Goal: Task Accomplishment & Management: Complete application form

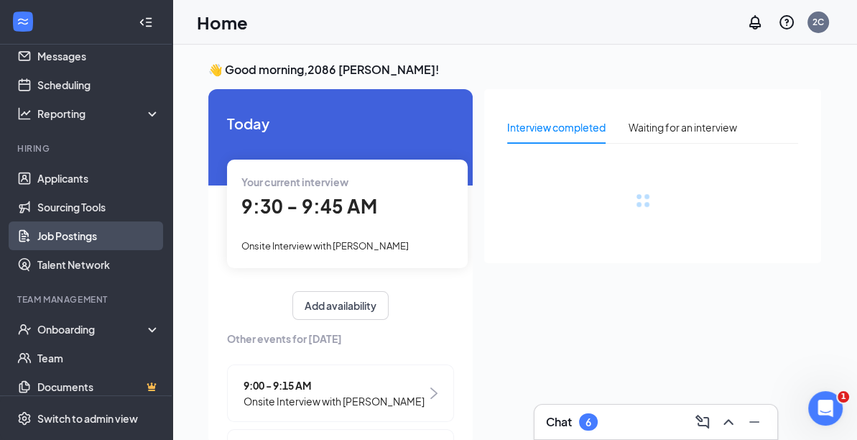
scroll to position [72, 0]
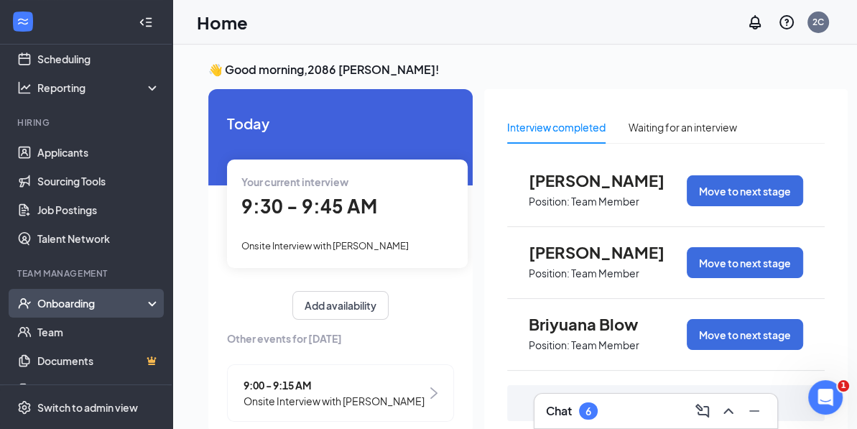
click at [97, 298] on div "Onboarding" at bounding box center [92, 303] width 111 height 14
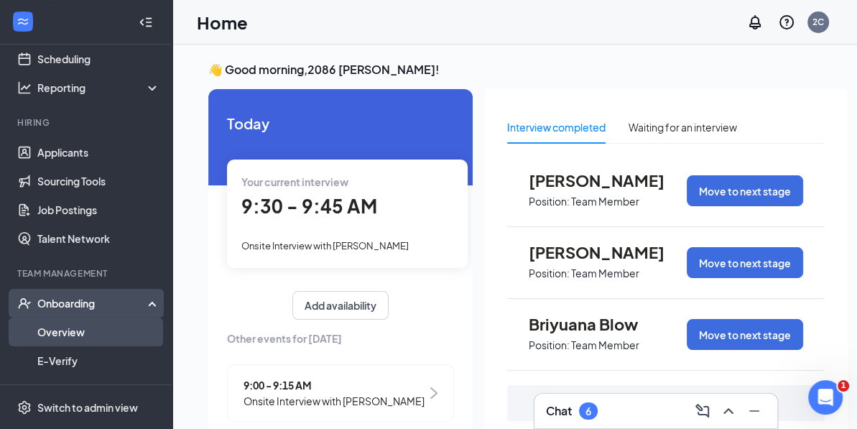
click at [52, 332] on link "Overview" at bounding box center [98, 332] width 123 height 29
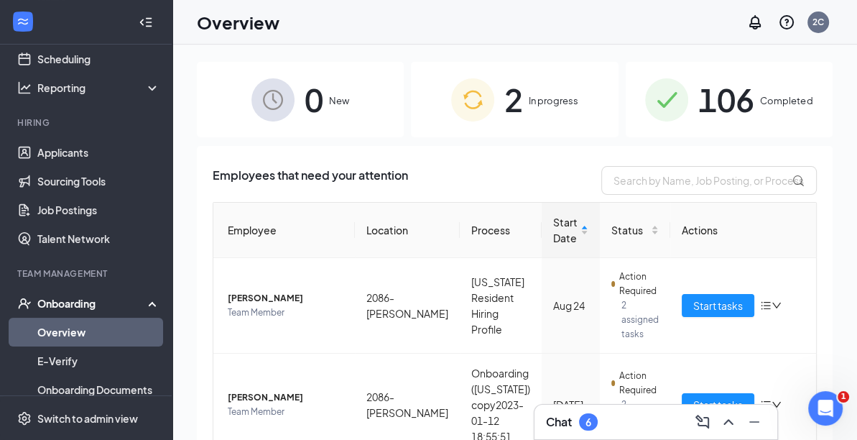
click at [546, 98] on span "In progress" at bounding box center [554, 100] width 50 height 14
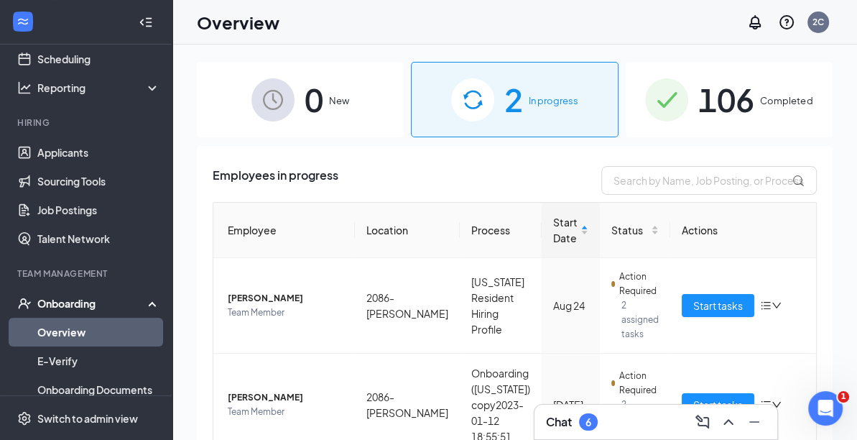
scroll to position [65, 0]
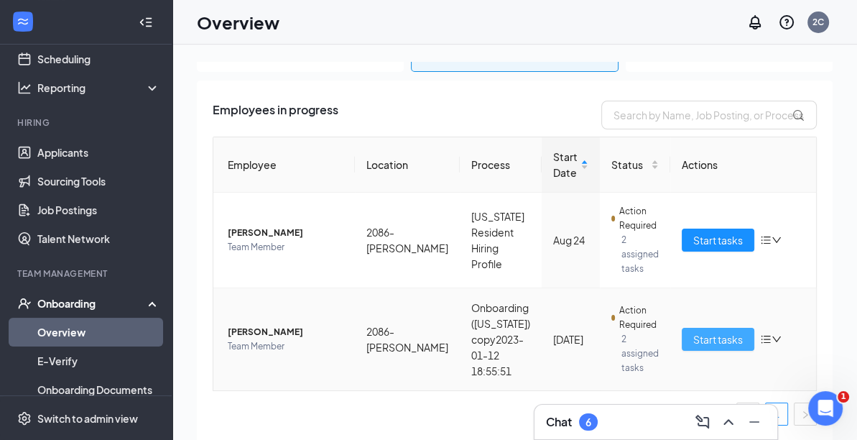
click at [716, 339] on span "Start tasks" at bounding box center [718, 339] width 50 height 16
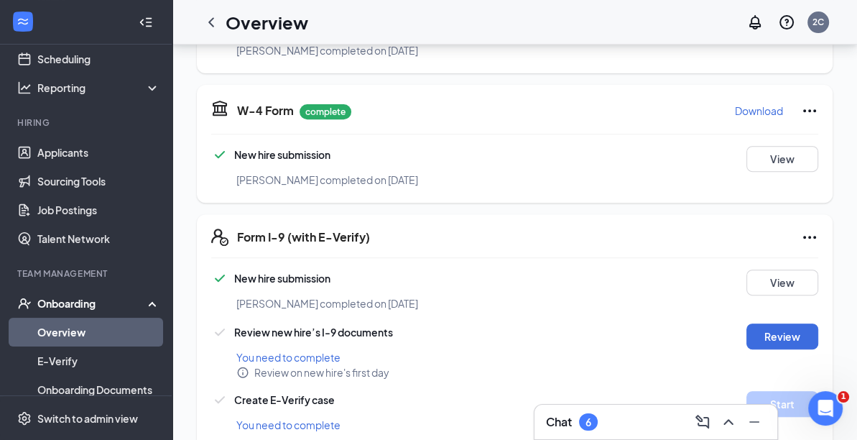
scroll to position [431, 0]
click at [805, 323] on button "Review" at bounding box center [782, 336] width 72 height 26
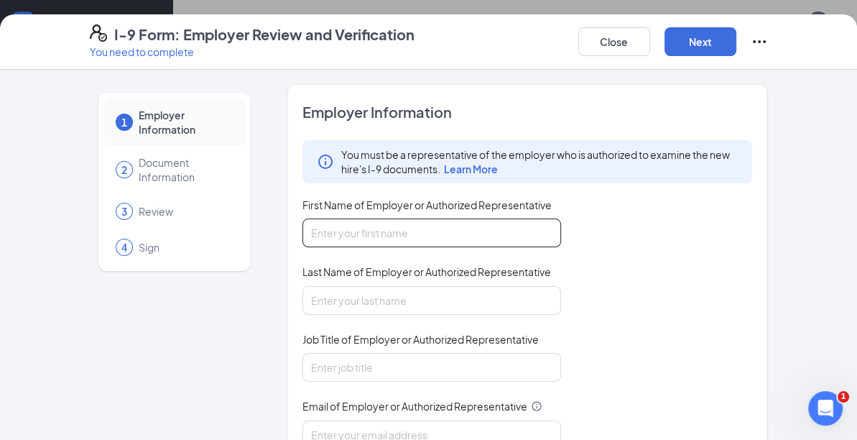
click at [417, 238] on input "First Name of Employer or Authorized Representative" at bounding box center [431, 232] width 259 height 29
type input "[PERSON_NAME]"
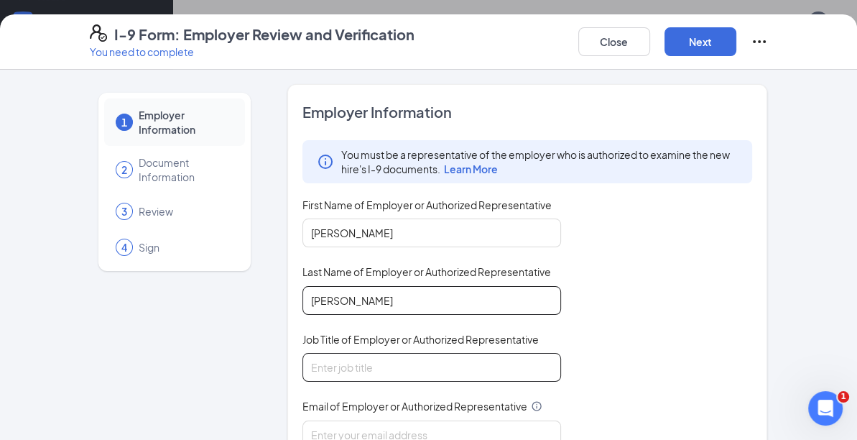
type input "[PERSON_NAME]"
click at [410, 369] on input "Job Title of Employer or Authorized Representative" at bounding box center [431, 367] width 259 height 29
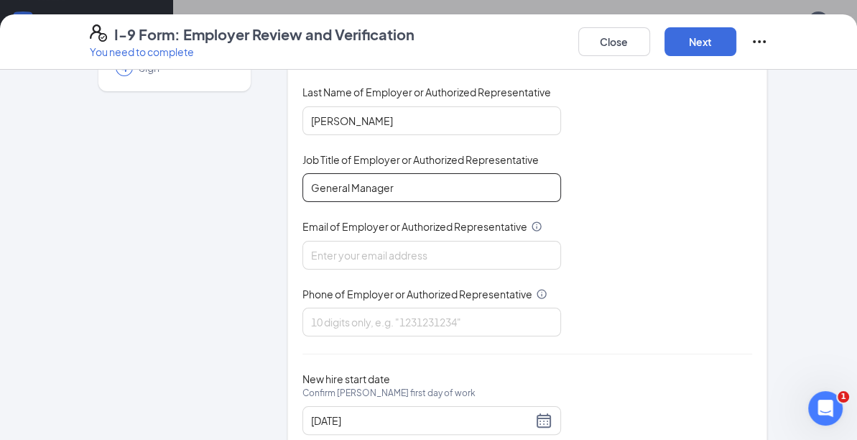
scroll to position [216, 0]
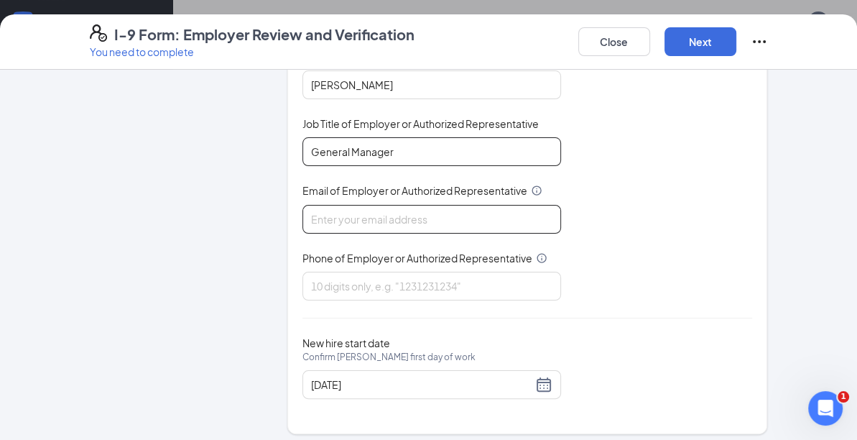
type input "General Manager"
click at [402, 220] on input "Email of Employer or Authorized Representative" at bounding box center [431, 219] width 259 height 29
type input "[EMAIL_ADDRESS][DOMAIN_NAME]"
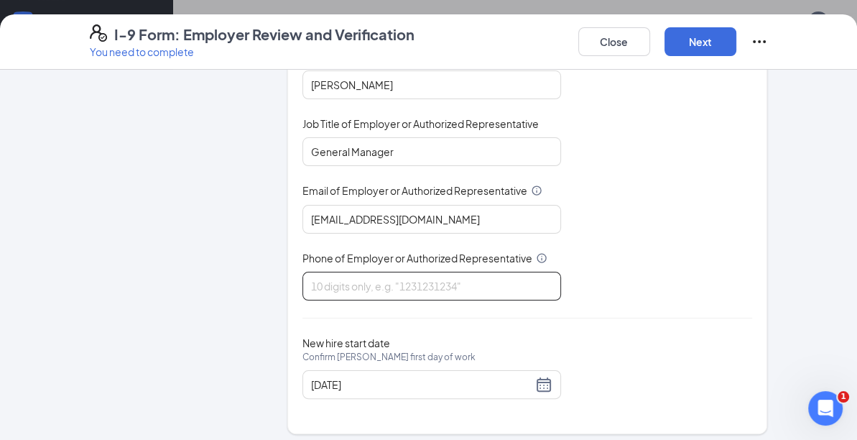
click at [401, 277] on input "Phone of Employer or Authorized Representative" at bounding box center [431, 286] width 259 height 29
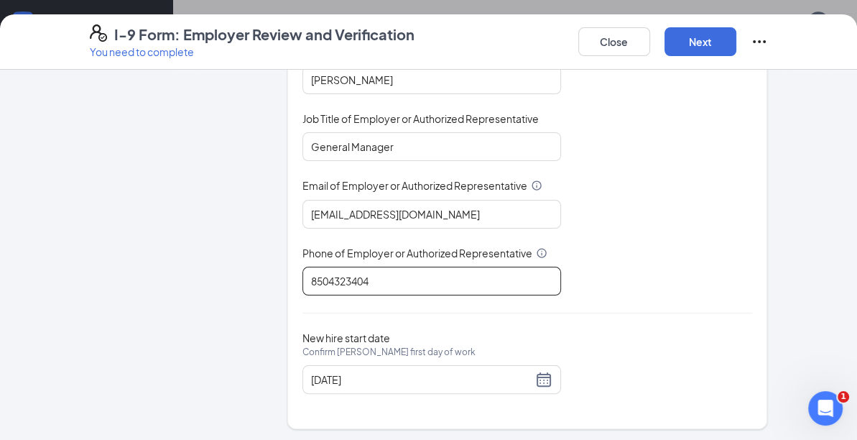
scroll to position [647, 0]
type input "8504323404"
click at [693, 37] on button "Next" at bounding box center [701, 41] width 72 height 29
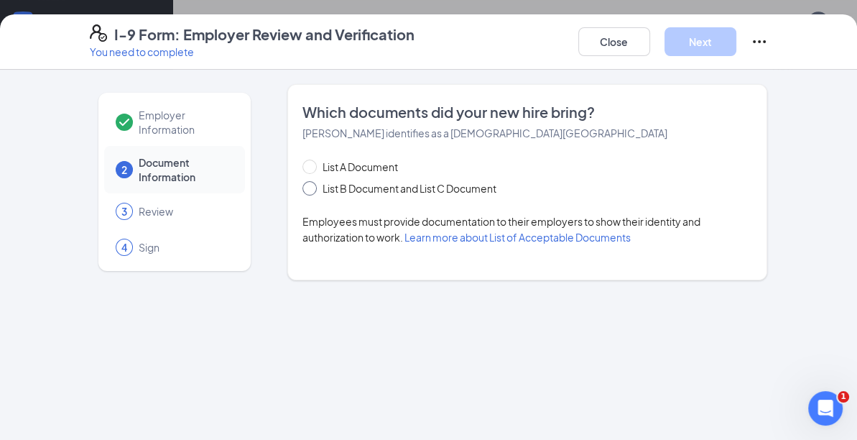
click at [311, 190] on span at bounding box center [309, 188] width 14 height 14
click at [311, 190] on input "List B Document and List C Document" at bounding box center [307, 186] width 10 height 10
radio input "true"
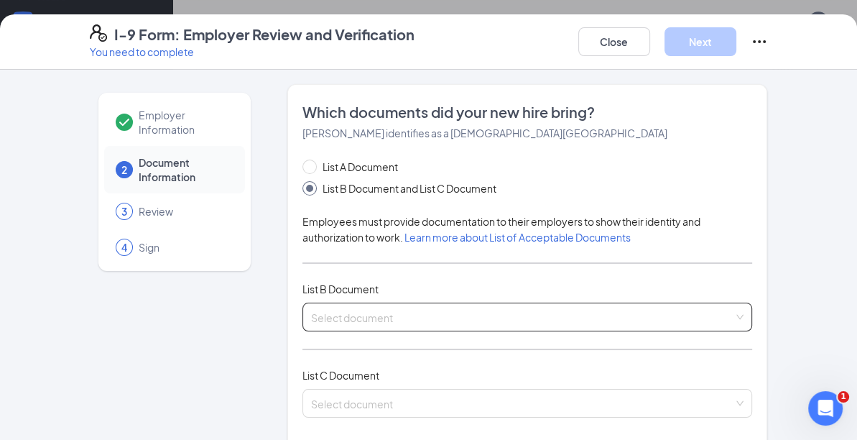
click at [384, 313] on div "Select document List B Documents Driver’s License issued by U.S State or outlyi…" at bounding box center [527, 316] width 450 height 29
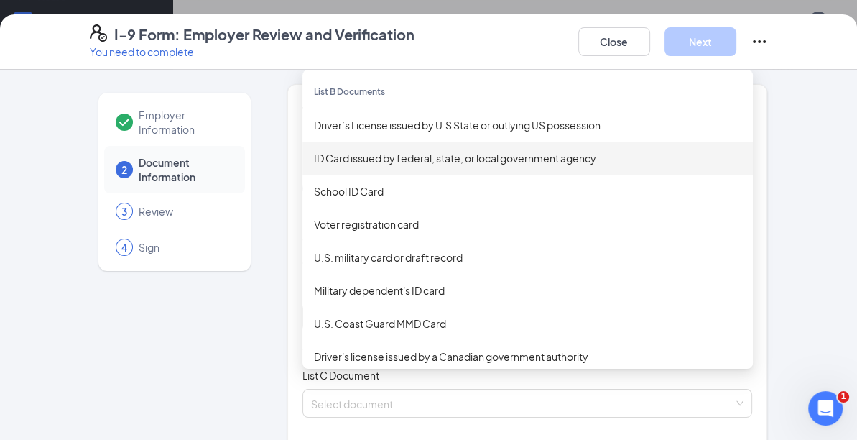
click at [458, 152] on div "ID Card issued by federal, state, or local government agency" at bounding box center [527, 158] width 427 height 16
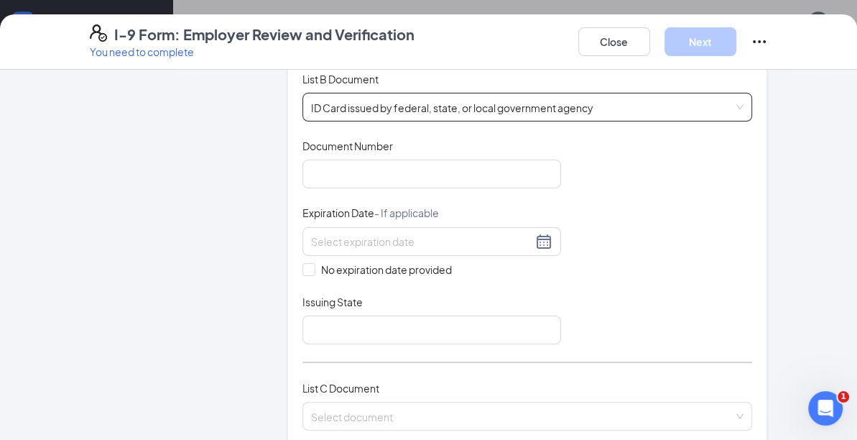
scroll to position [216, 0]
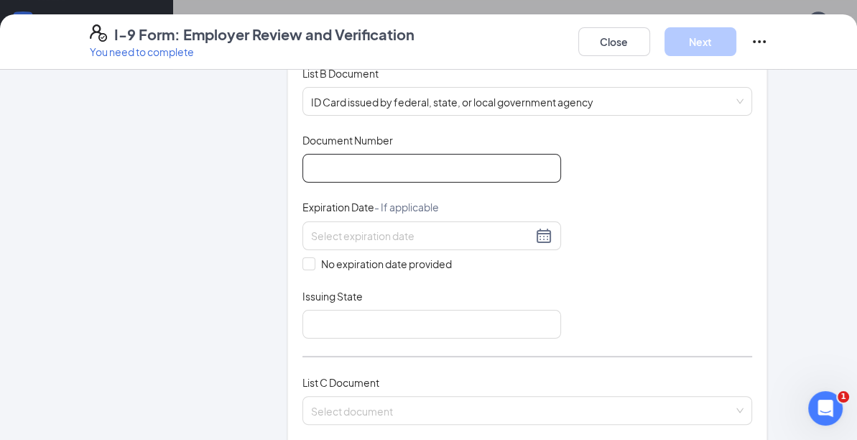
click at [373, 175] on input "Document Number" at bounding box center [431, 168] width 259 height 29
click at [360, 164] on input "B425101001260" at bounding box center [431, 168] width 259 height 29
click at [405, 170] on input "B425101991260" at bounding box center [431, 168] width 259 height 29
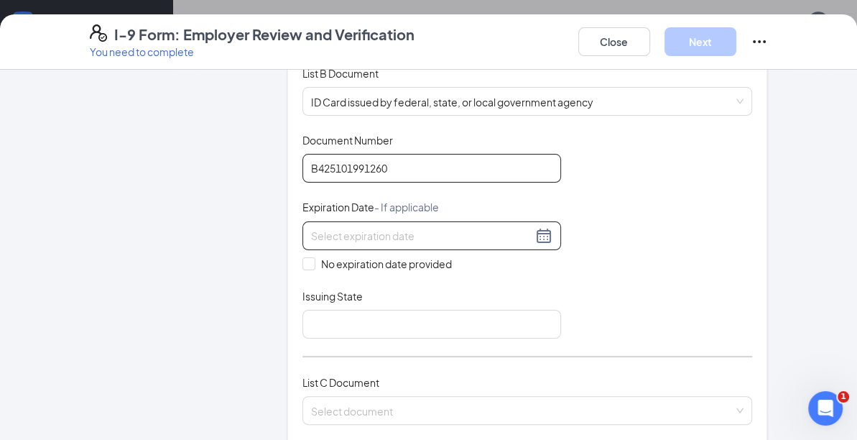
type input "B425101991260"
click at [353, 231] on input at bounding box center [421, 236] width 221 height 16
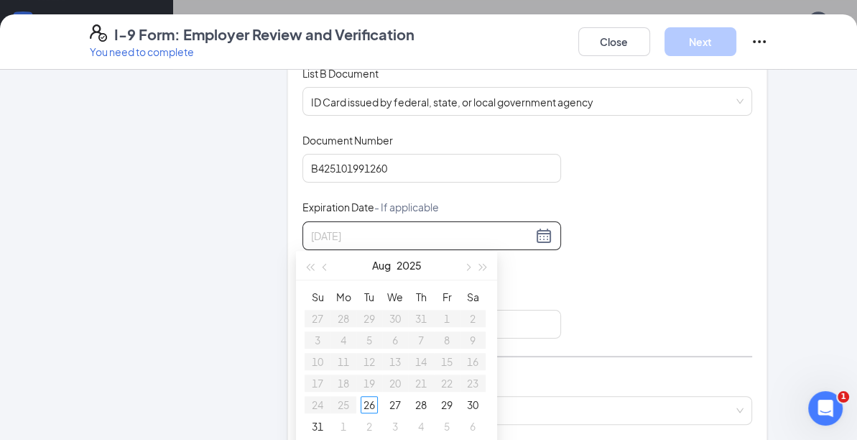
type input "04062028"
click at [382, 228] on input "04062028" at bounding box center [421, 236] width 221 height 16
drag, startPoint x: 371, startPoint y: 231, endPoint x: 276, endPoint y: 250, distance: 97.5
click at [276, 250] on div "Employer Information 2 Document Information 3 Review 4 Sign Which documents did…" at bounding box center [429, 355] width 678 height 973
click at [420, 333] on div "6" at bounding box center [420, 339] width 17 height 17
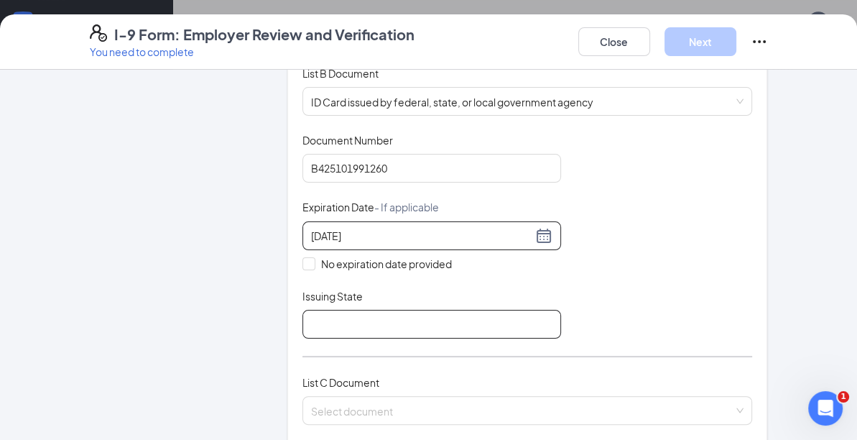
type input "[DATE]"
click at [435, 328] on input "Issuing State" at bounding box center [431, 324] width 259 height 29
type input "Flordia"
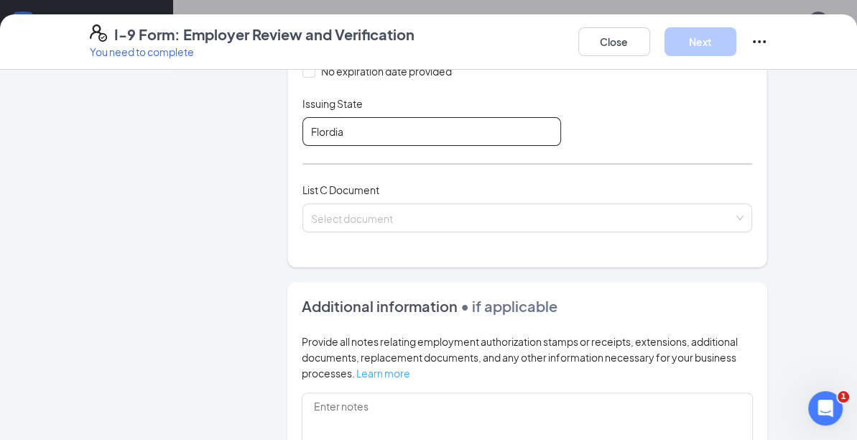
scroll to position [431, 0]
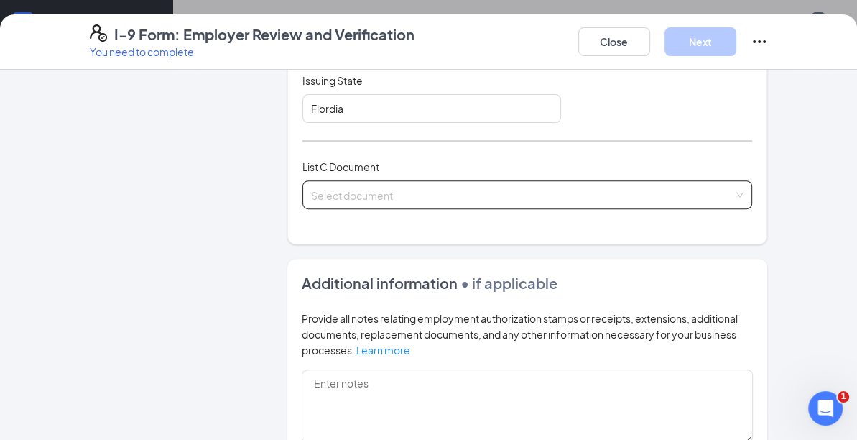
click at [377, 193] on input "search" at bounding box center [522, 192] width 423 height 22
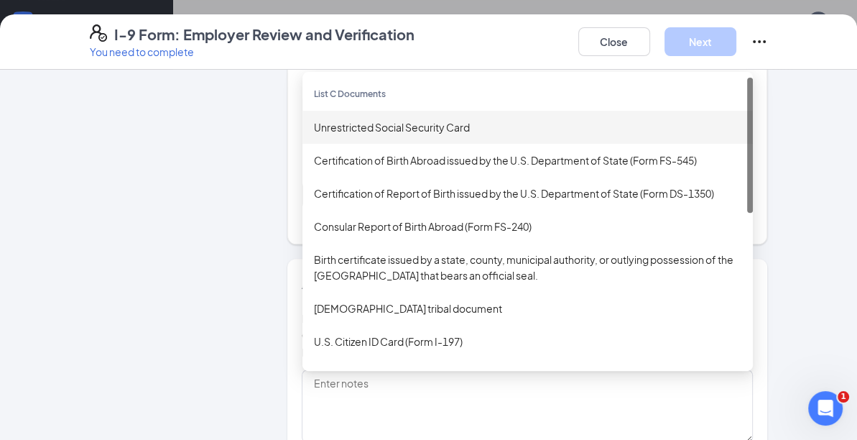
click at [391, 123] on div "Unrestricted Social Security Card" at bounding box center [527, 127] width 427 height 16
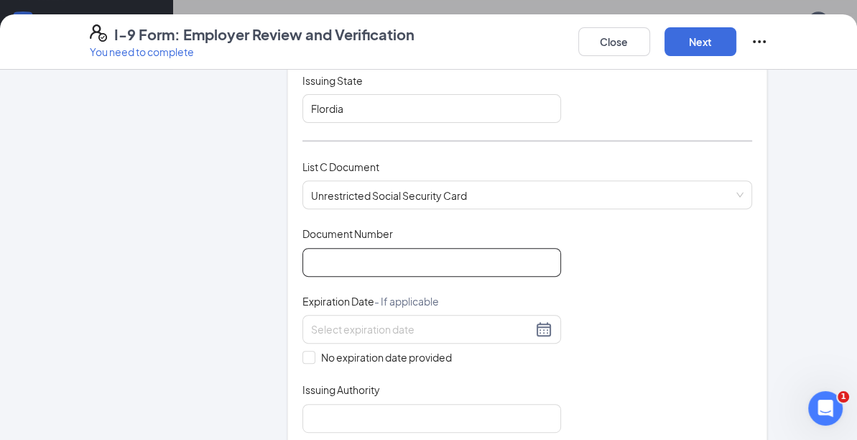
click at [349, 259] on input "Document Number" at bounding box center [431, 262] width 259 height 29
type input "592838566"
click at [302, 357] on span at bounding box center [308, 357] width 13 height 13
click at [302, 357] on input "No expiration date provided" at bounding box center [307, 356] width 10 height 10
checkbox input "true"
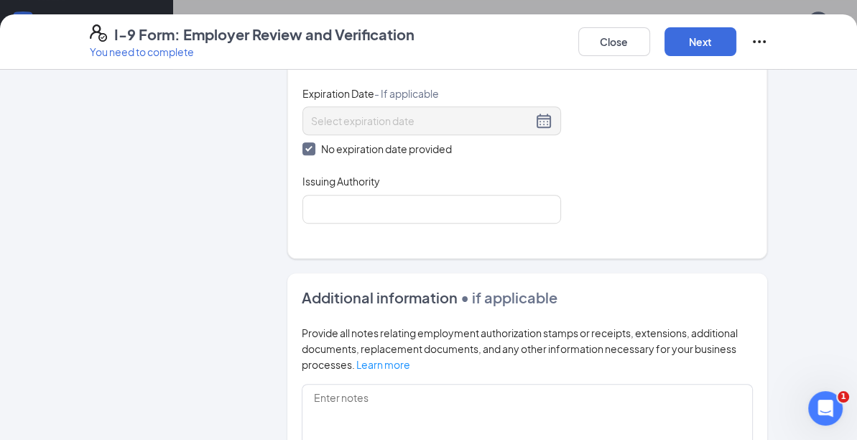
scroll to position [647, 0]
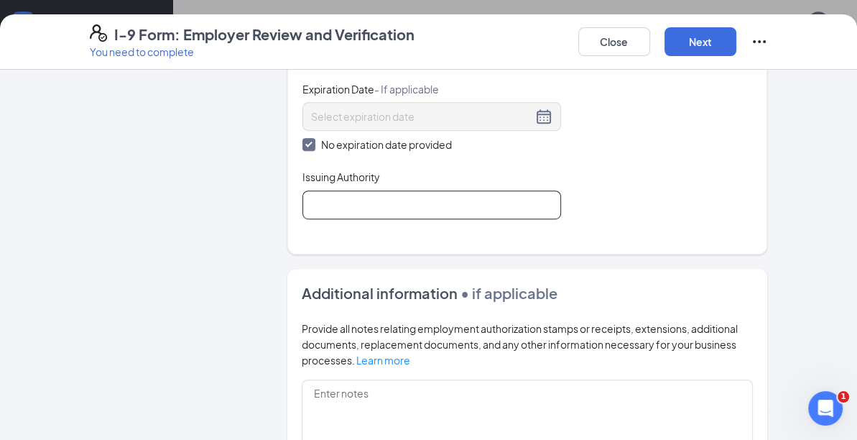
click at [400, 204] on input "Issuing Authority" at bounding box center [431, 204] width 259 height 29
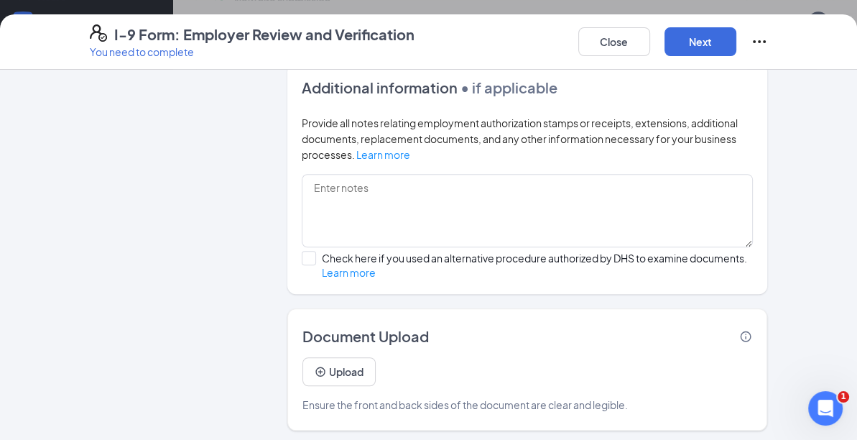
scroll to position [762, 0]
type input "social security office"
click at [704, 38] on button "Next" at bounding box center [701, 41] width 72 height 29
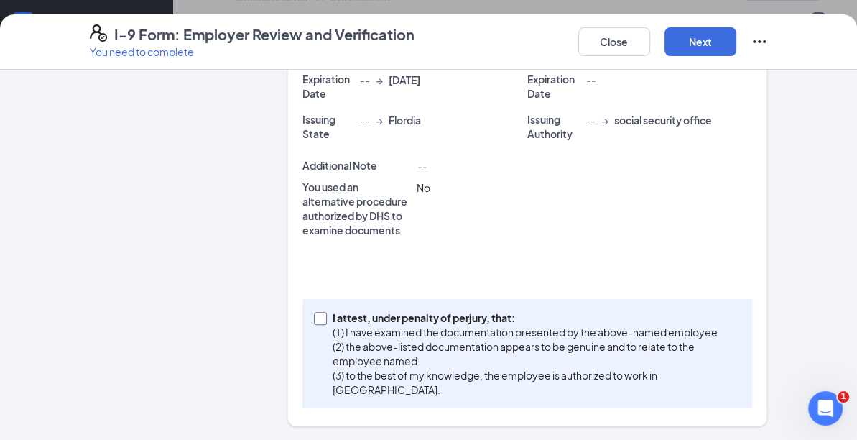
click at [317, 313] on span at bounding box center [320, 318] width 13 height 13
click at [314, 320] on input "I attest, under penalty of [PERSON_NAME], that: (1) I have examined the documen…" at bounding box center [319, 317] width 10 height 10
checkbox input "true"
click at [708, 34] on button "Next" at bounding box center [701, 41] width 72 height 29
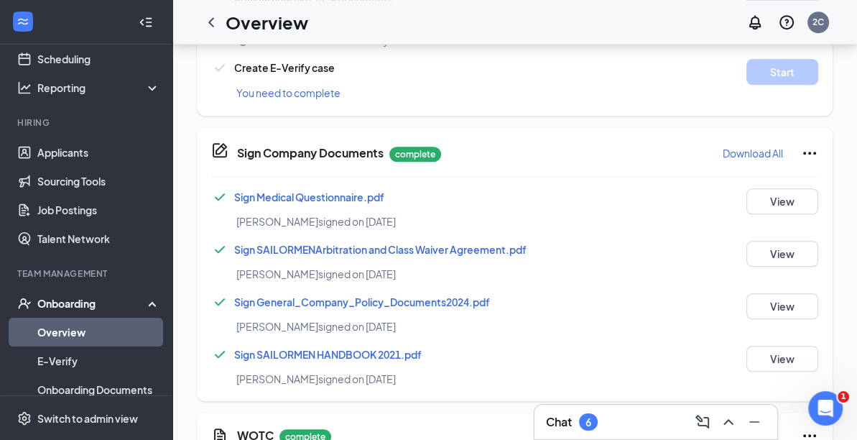
scroll to position [503, 0]
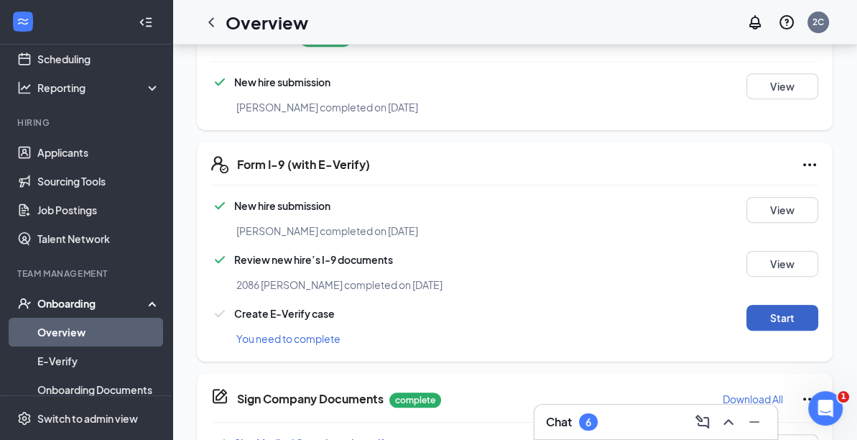
click at [764, 305] on button "Start" at bounding box center [782, 318] width 72 height 26
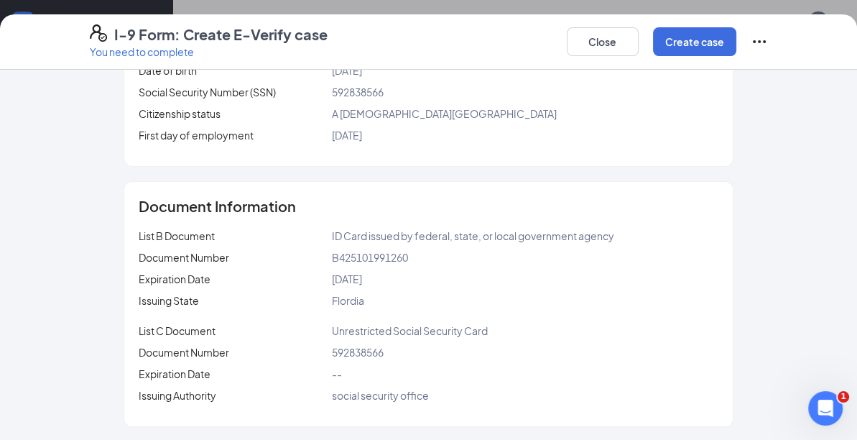
scroll to position [762, 0]
drag, startPoint x: 714, startPoint y: 39, endPoint x: 707, endPoint y: 37, distance: 7.3
click at [710, 37] on button "Create case" at bounding box center [694, 41] width 83 height 29
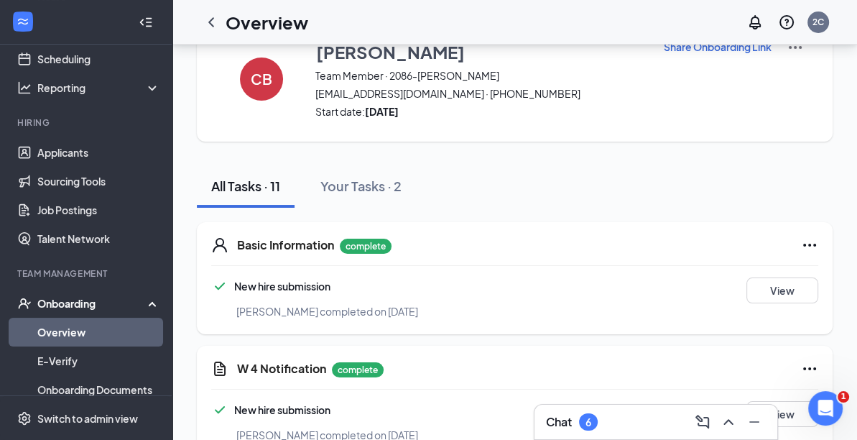
scroll to position [0, 0]
